Goal: Task Accomplishment & Management: Manage account settings

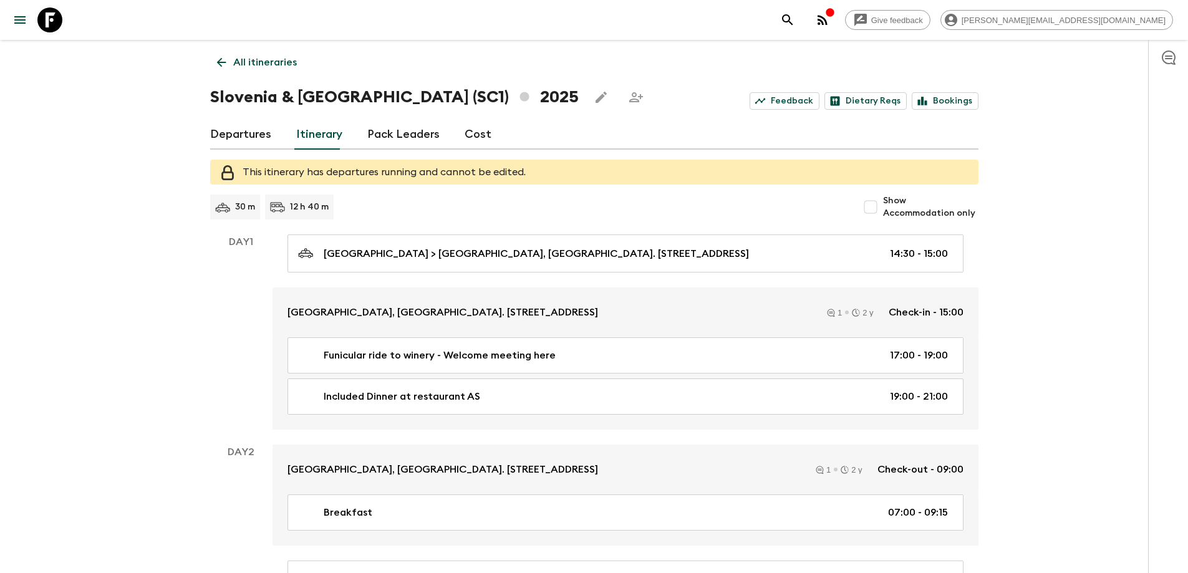
click at [248, 57] on p "All itineraries" at bounding box center [265, 62] width 64 height 15
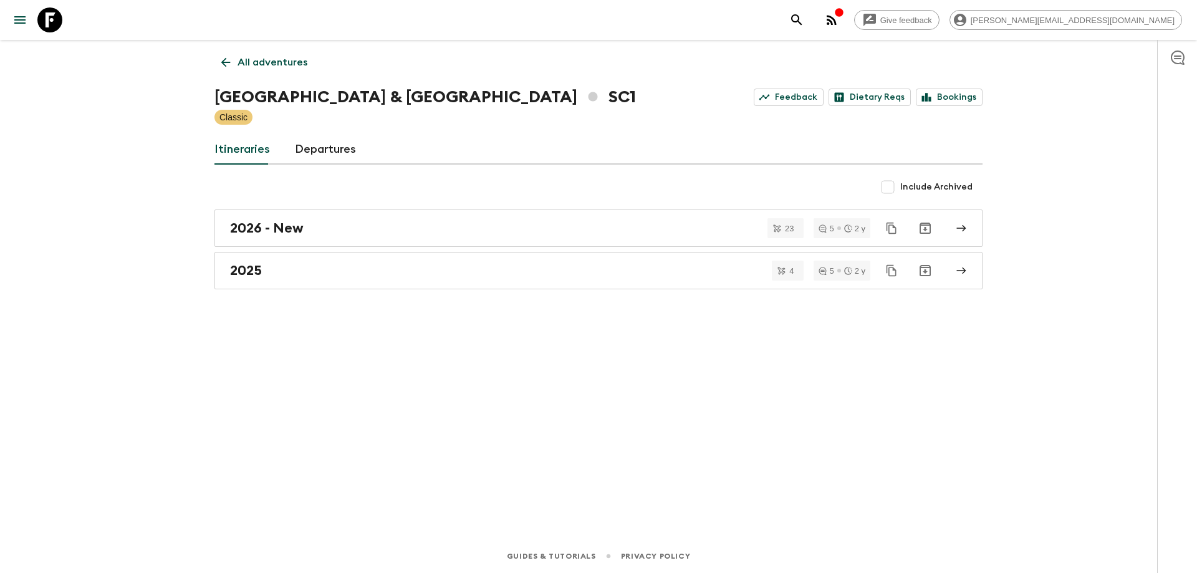
click at [251, 62] on p "All adventures" at bounding box center [273, 62] width 70 height 15
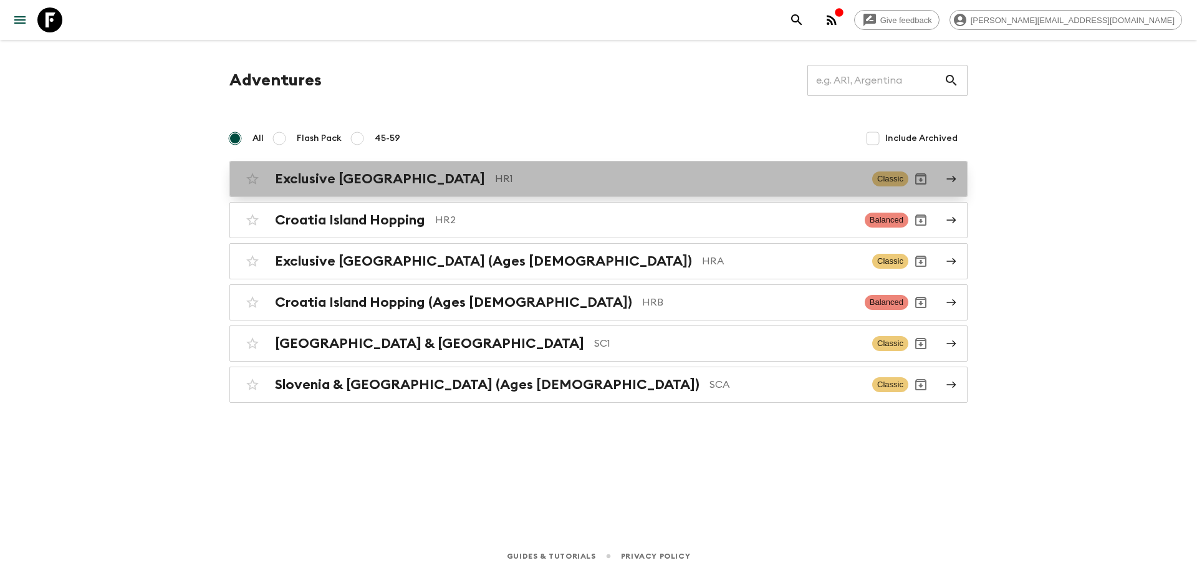
click at [495, 177] on p "HR1" at bounding box center [678, 178] width 367 height 15
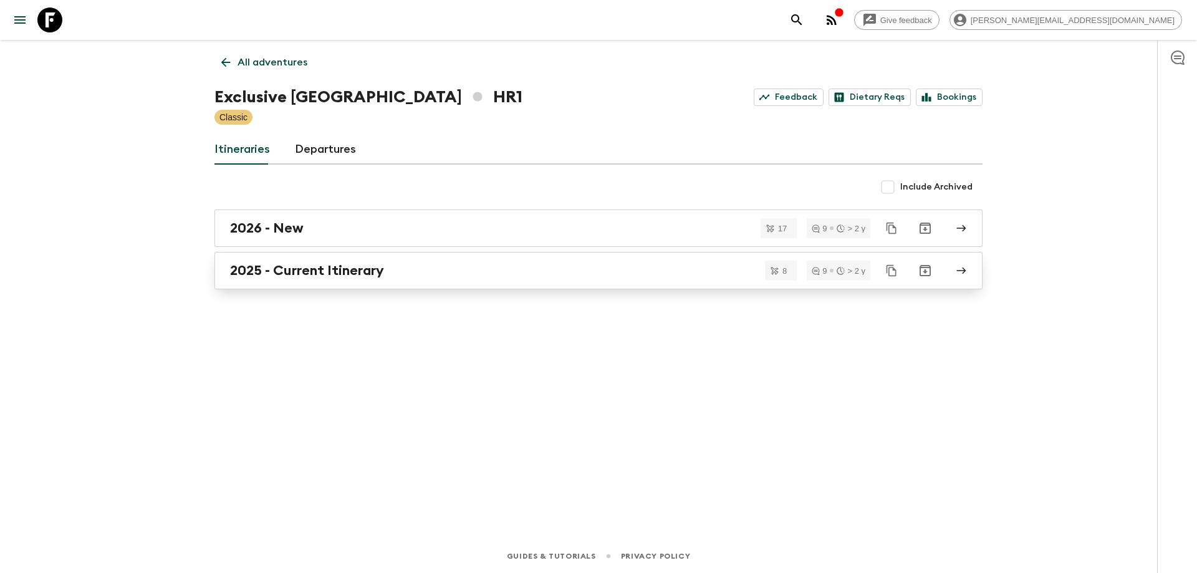
click at [353, 269] on h2 "2025 - Current Itinerary" at bounding box center [307, 270] width 154 height 16
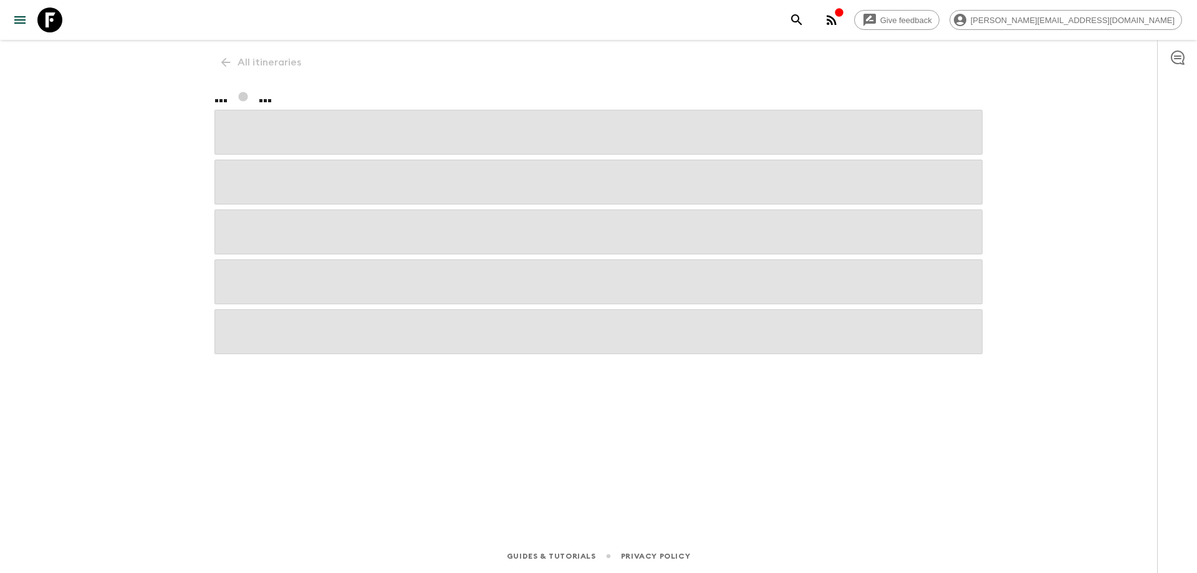
click at [268, 61] on div "All itineraries ... ..." at bounding box center [599, 272] width 798 height 464
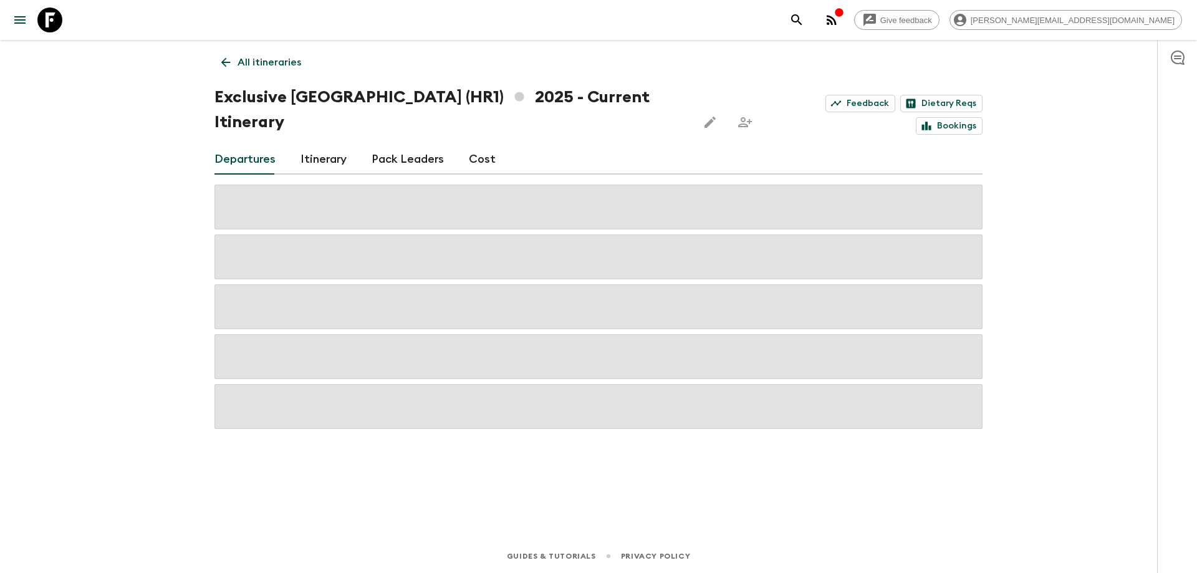
click at [411, 145] on link "Pack Leaders" at bounding box center [408, 160] width 72 height 30
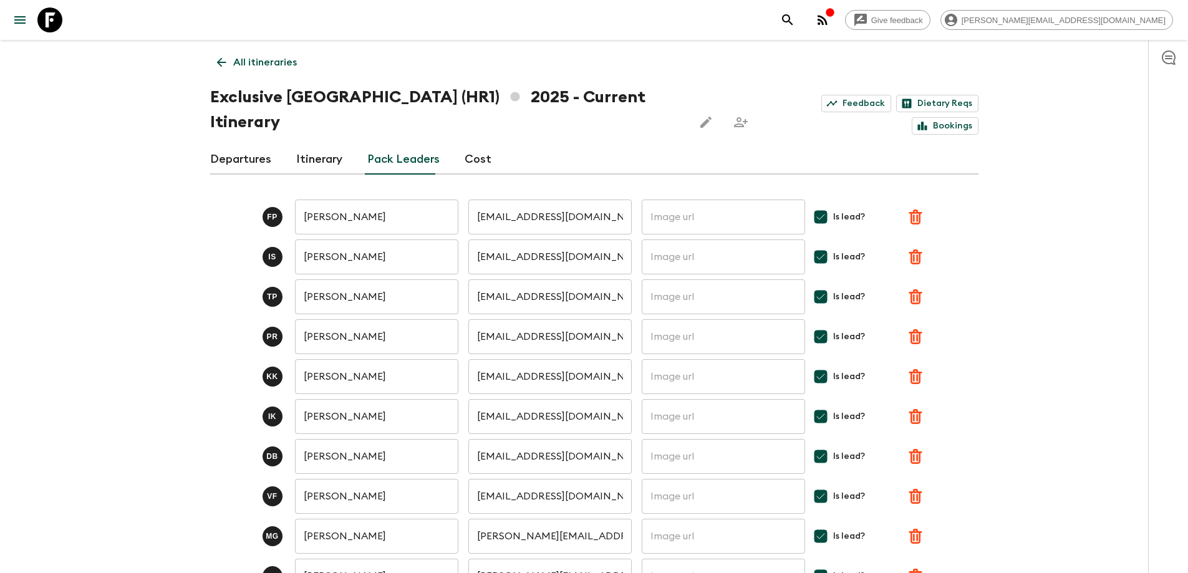
click at [261, 145] on link "Departures" at bounding box center [240, 160] width 61 height 30
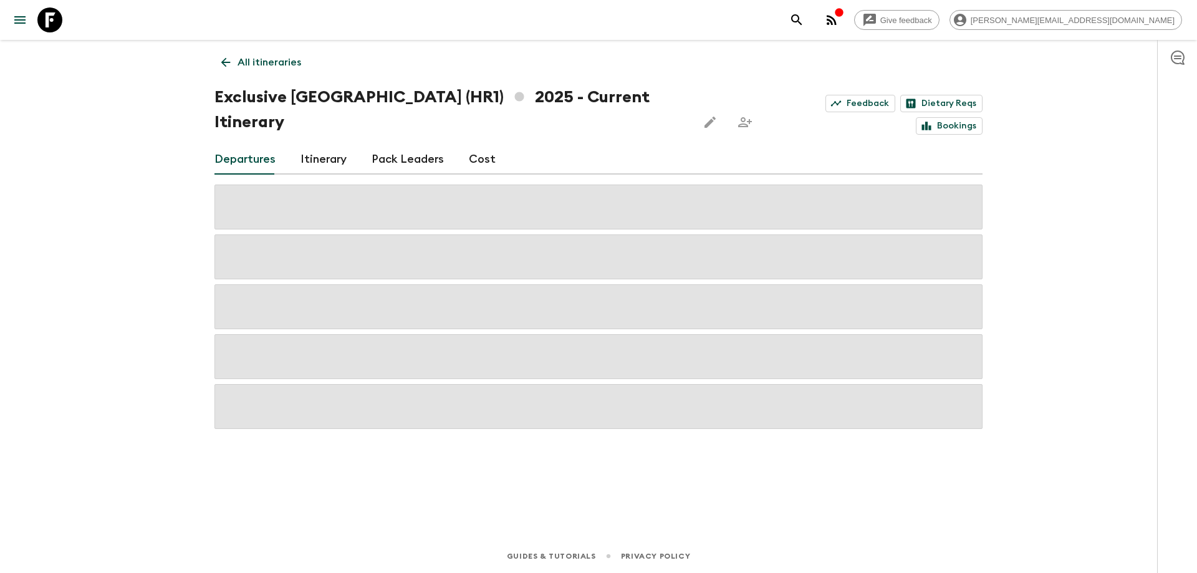
click at [28, 287] on div "Give feedback [PERSON_NAME][EMAIL_ADDRESS][DOMAIN_NAME] All itineraries Exclusi…" at bounding box center [598, 286] width 1197 height 573
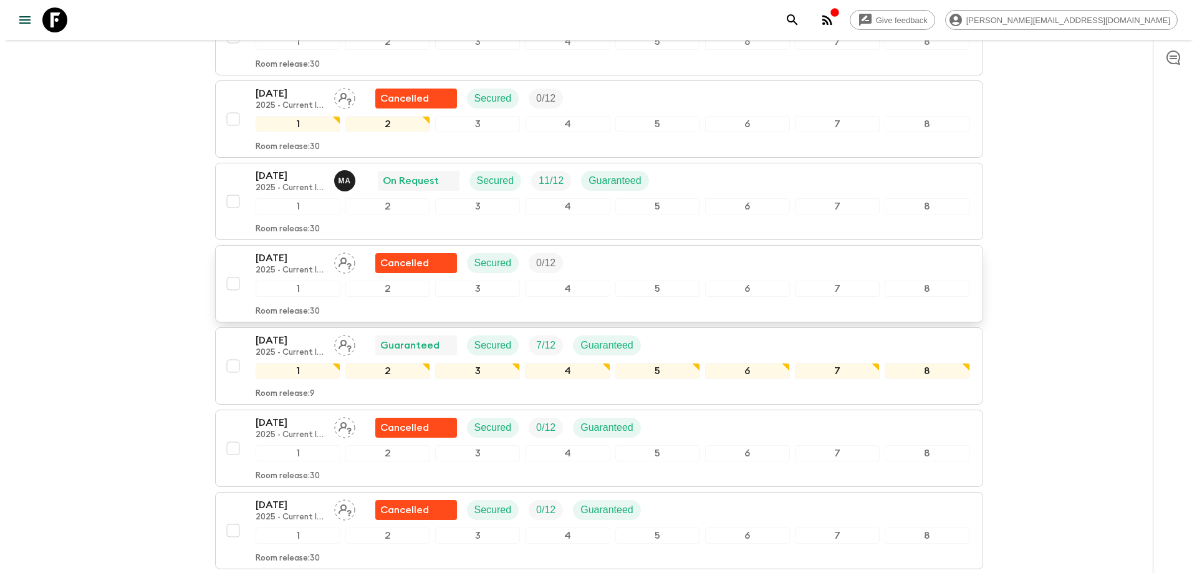
scroll to position [374, 0]
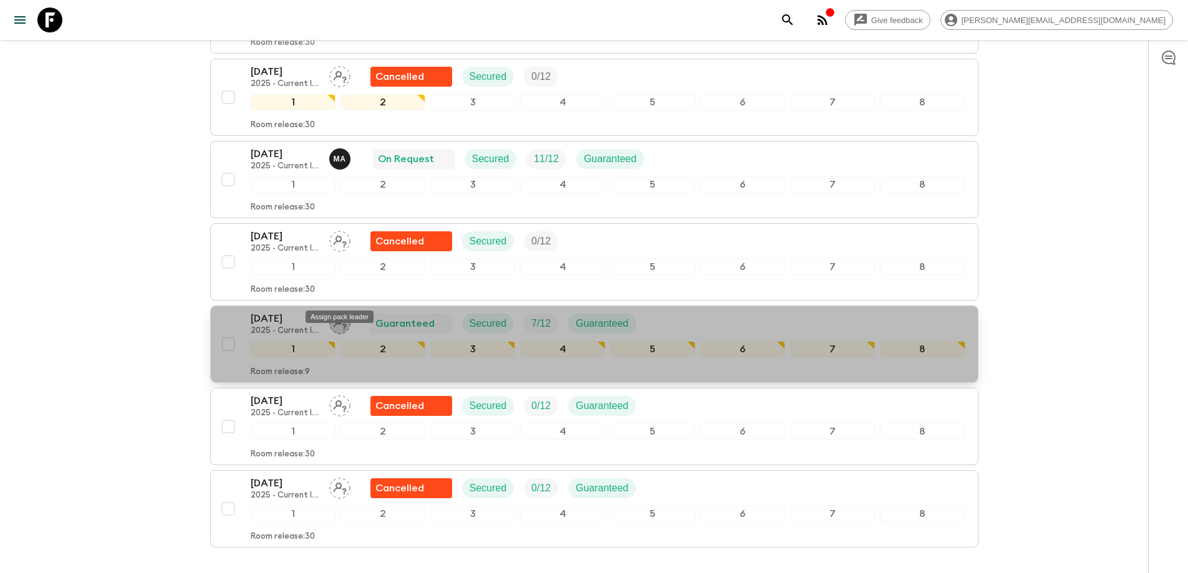
click at [346, 313] on icon "Assign pack leader" at bounding box center [339, 323] width 21 height 21
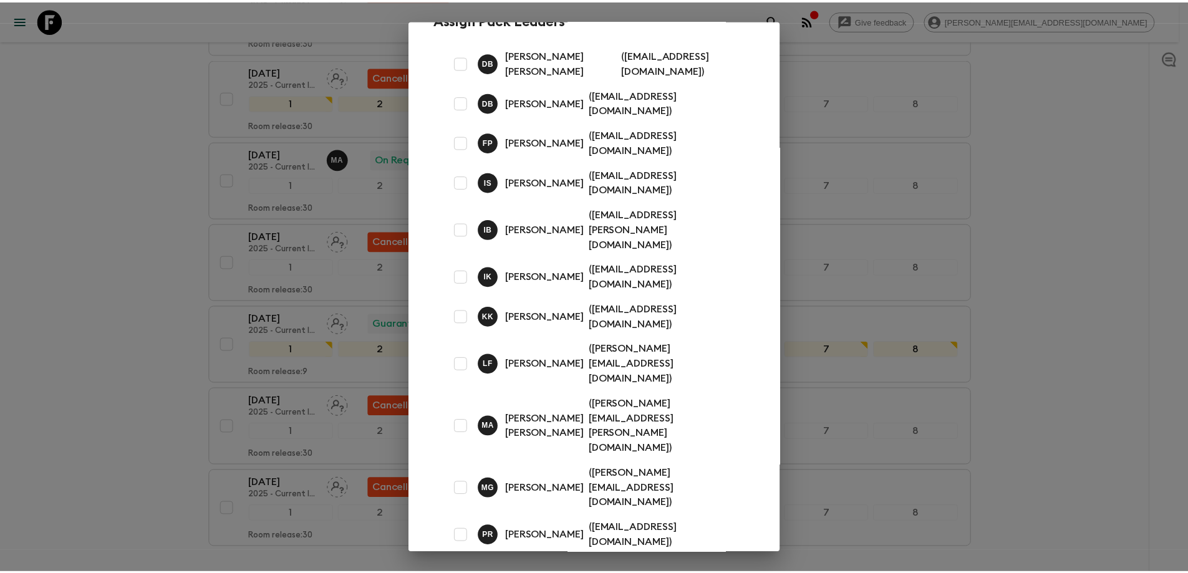
scroll to position [63, 0]
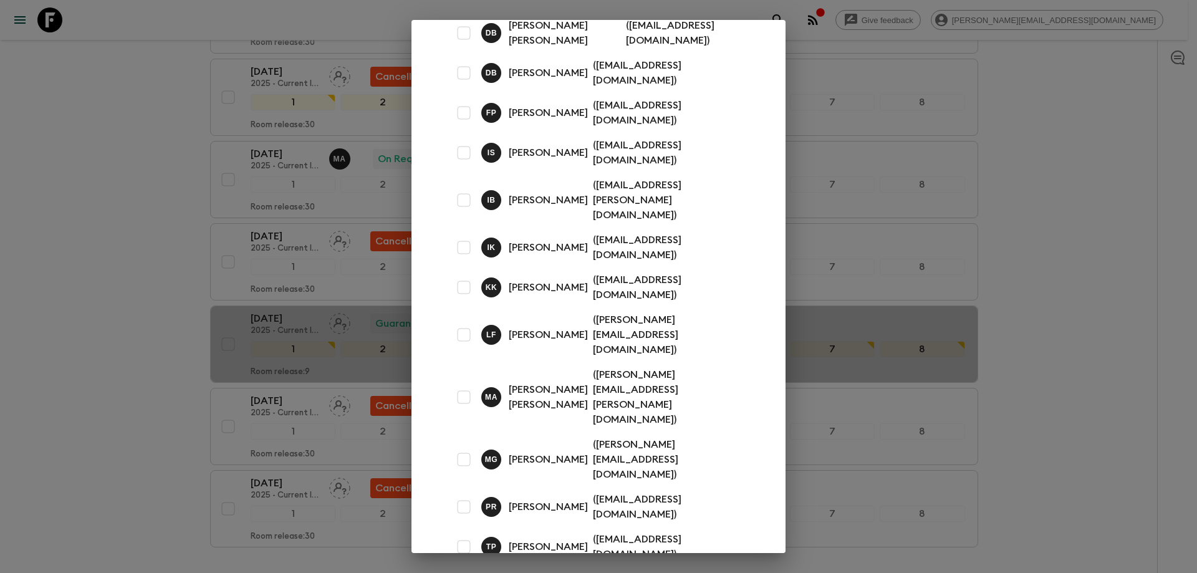
click at [450, 175] on div "I B [PERSON_NAME] ( [PERSON_NAME][EMAIL_ADDRESS][PERSON_NAME][DOMAIN_NAME] )" at bounding box center [598, 200] width 324 height 55
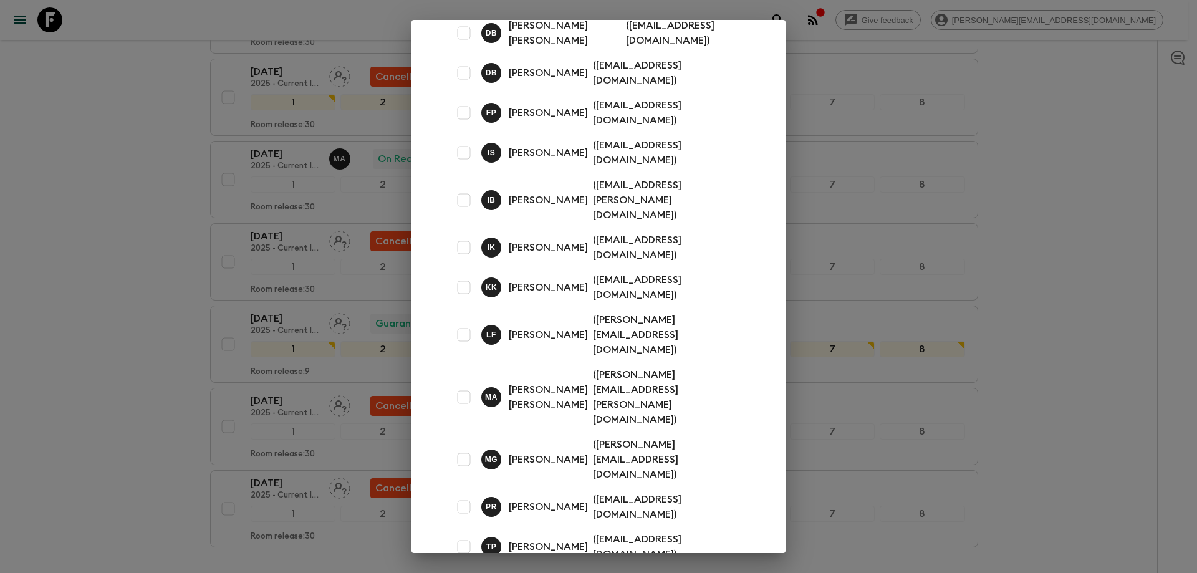
click at [458, 188] on input "checkbox" at bounding box center [463, 200] width 25 height 25
checkbox input "true"
